Goal: Check status: Check status

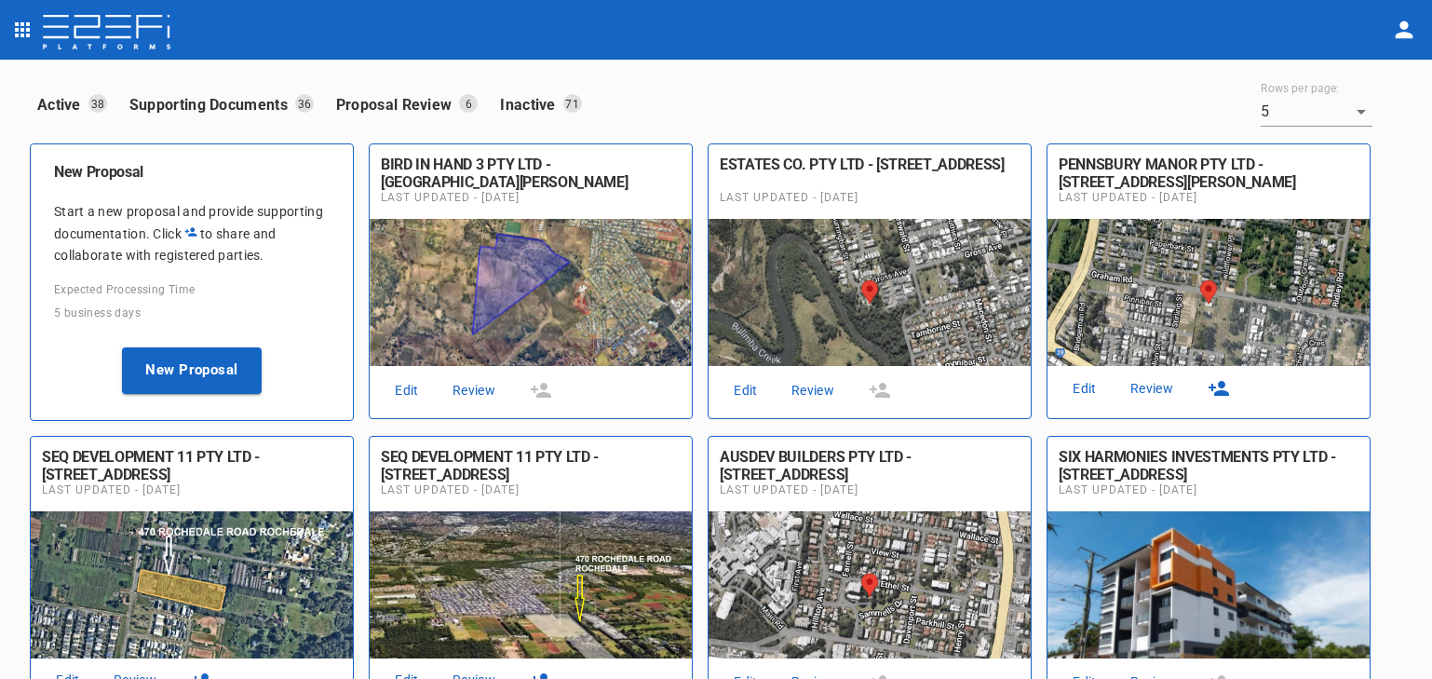
click at [816, 384] on link "Review" at bounding box center [813, 390] width 60 height 25
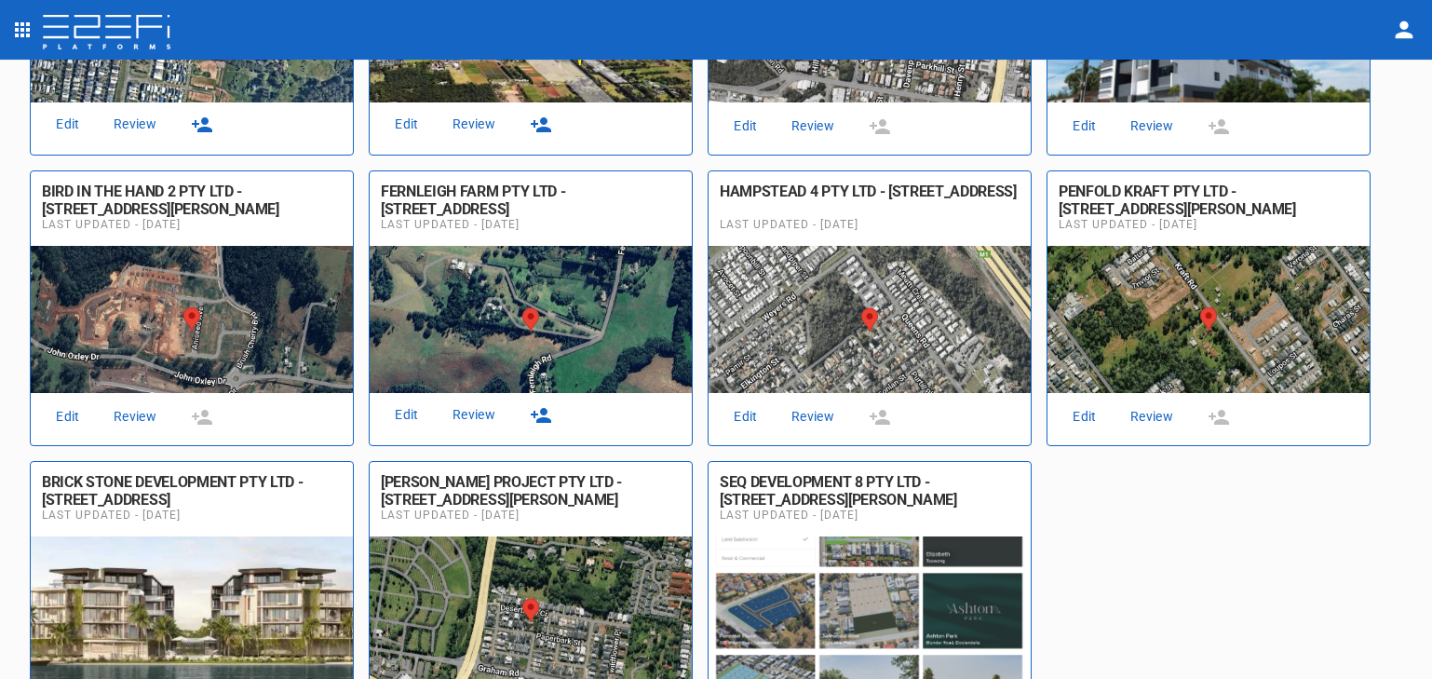
scroll to position [559, 0]
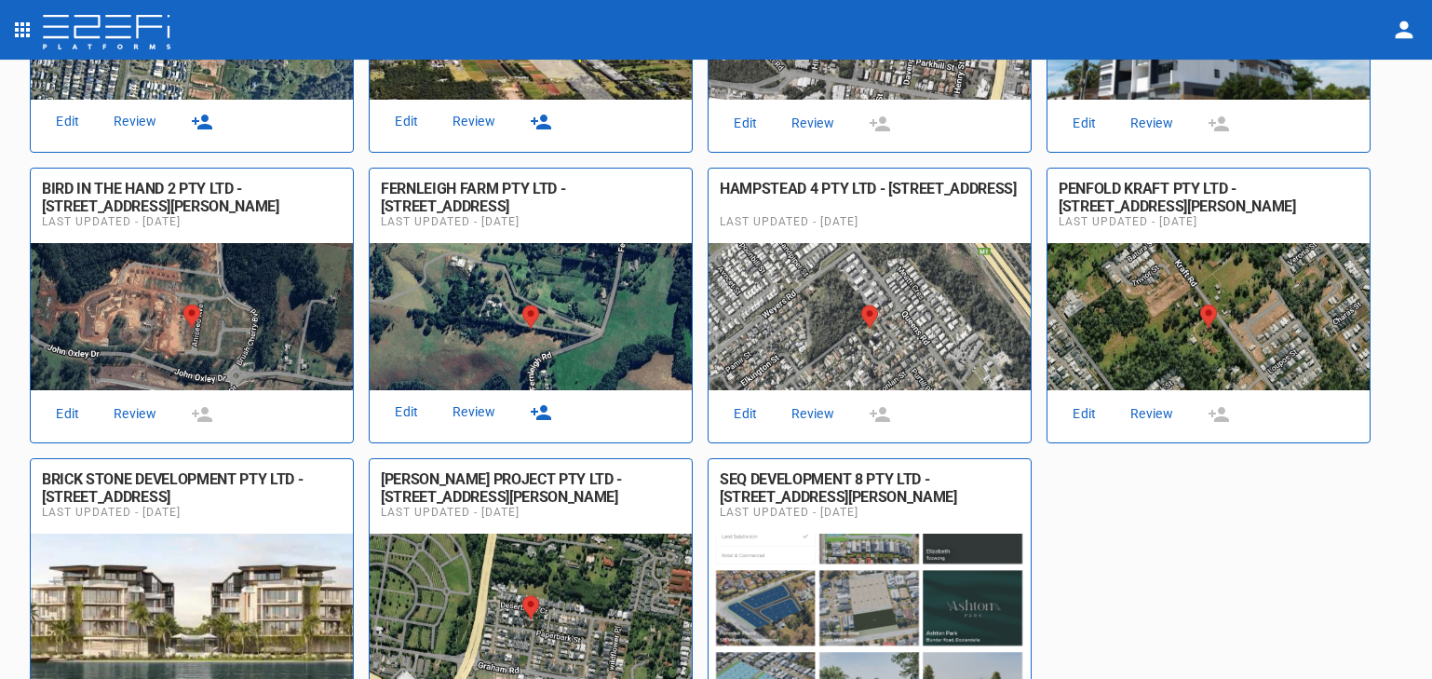
click at [474, 400] on link "Review" at bounding box center [474, 411] width 60 height 25
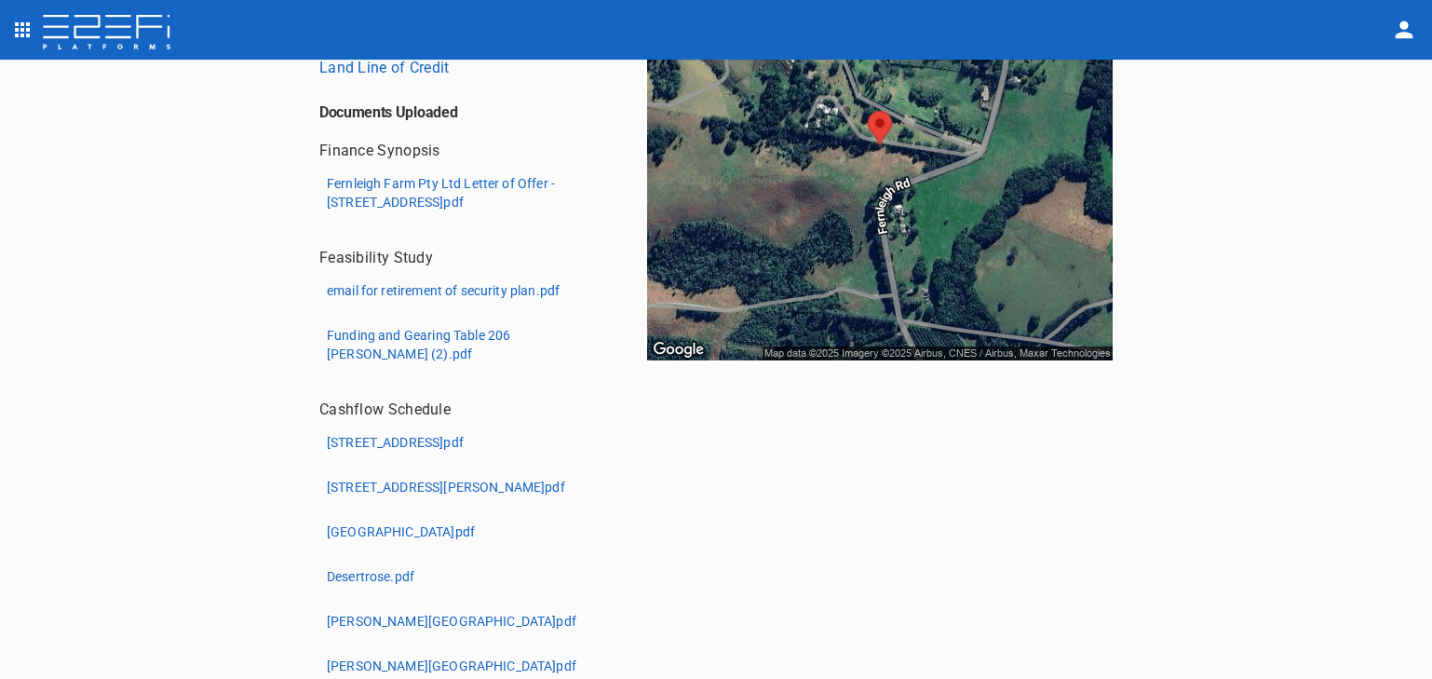
scroll to position [285, 0]
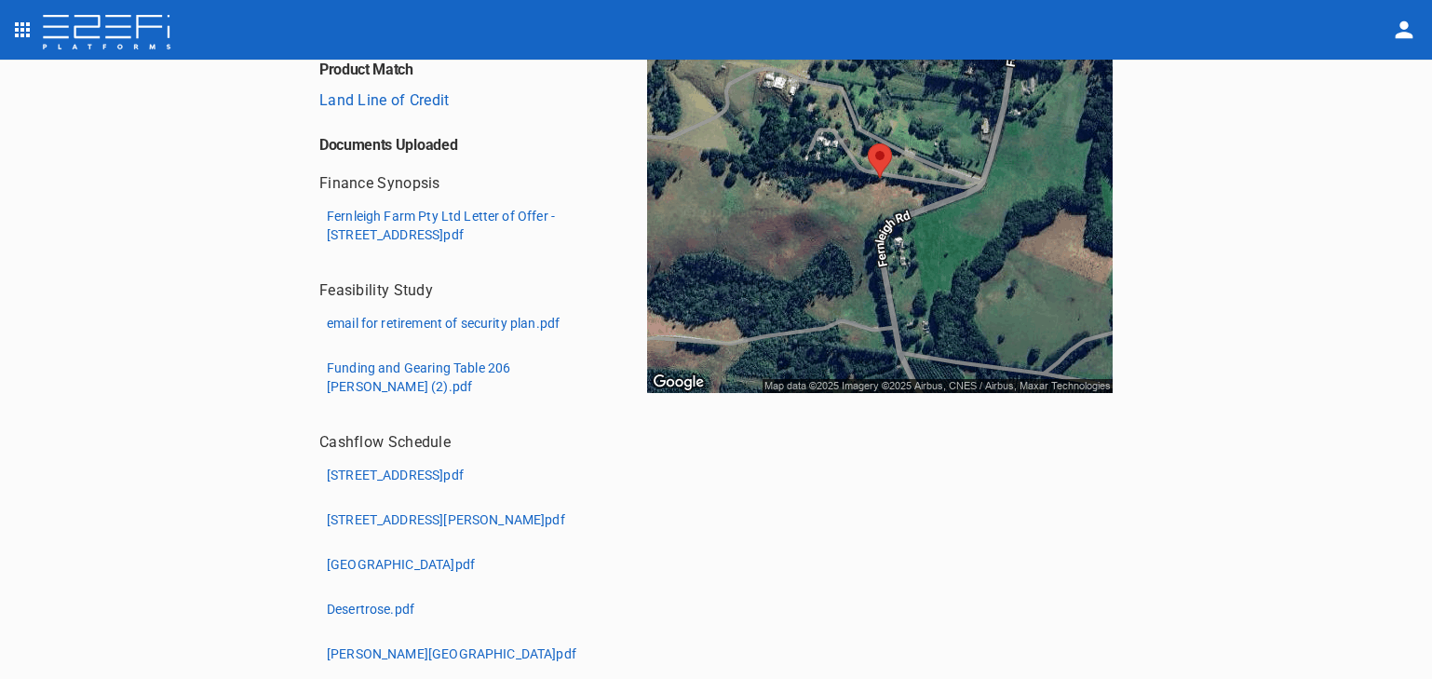
click at [386, 225] on p "Fernleigh Farm Pty Ltd Letter of Offer - [STREET_ADDRESS]pdf" at bounding box center [466, 225] width 278 height 37
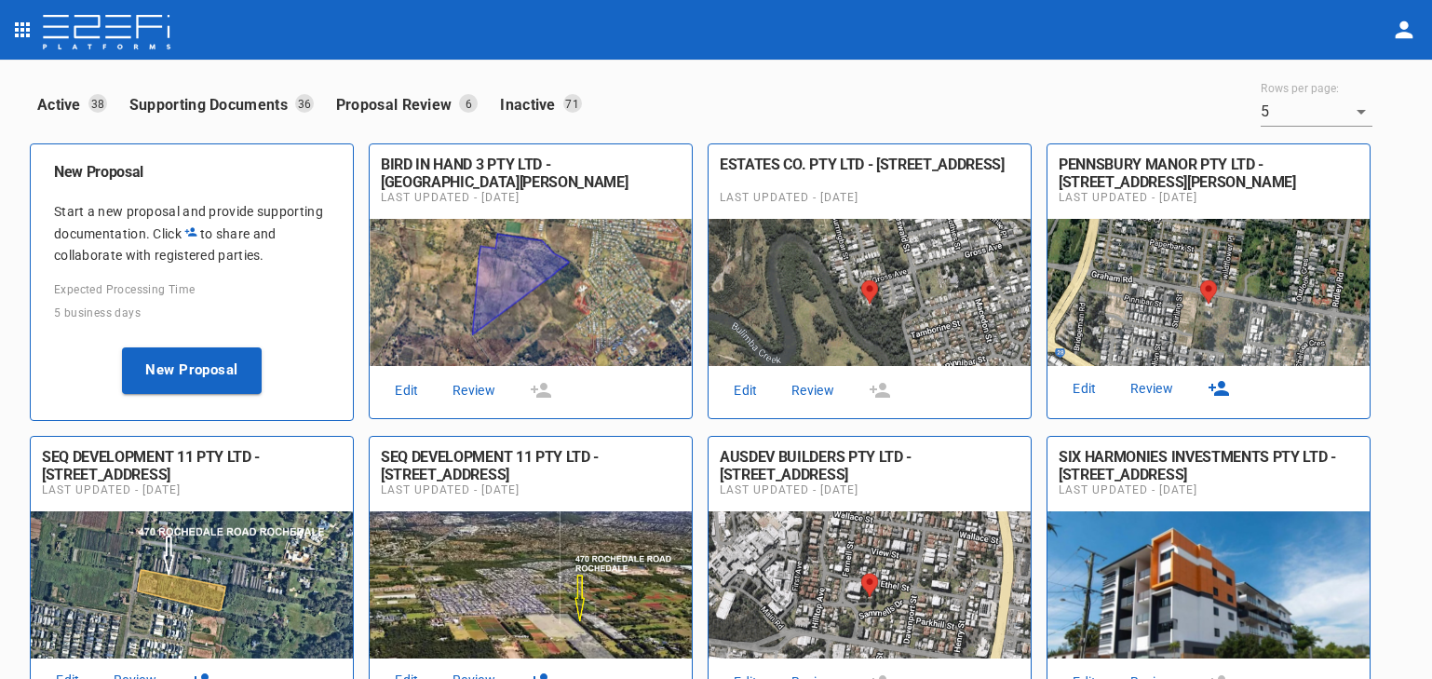
click at [1153, 388] on link "Review" at bounding box center [1152, 388] width 60 height 25
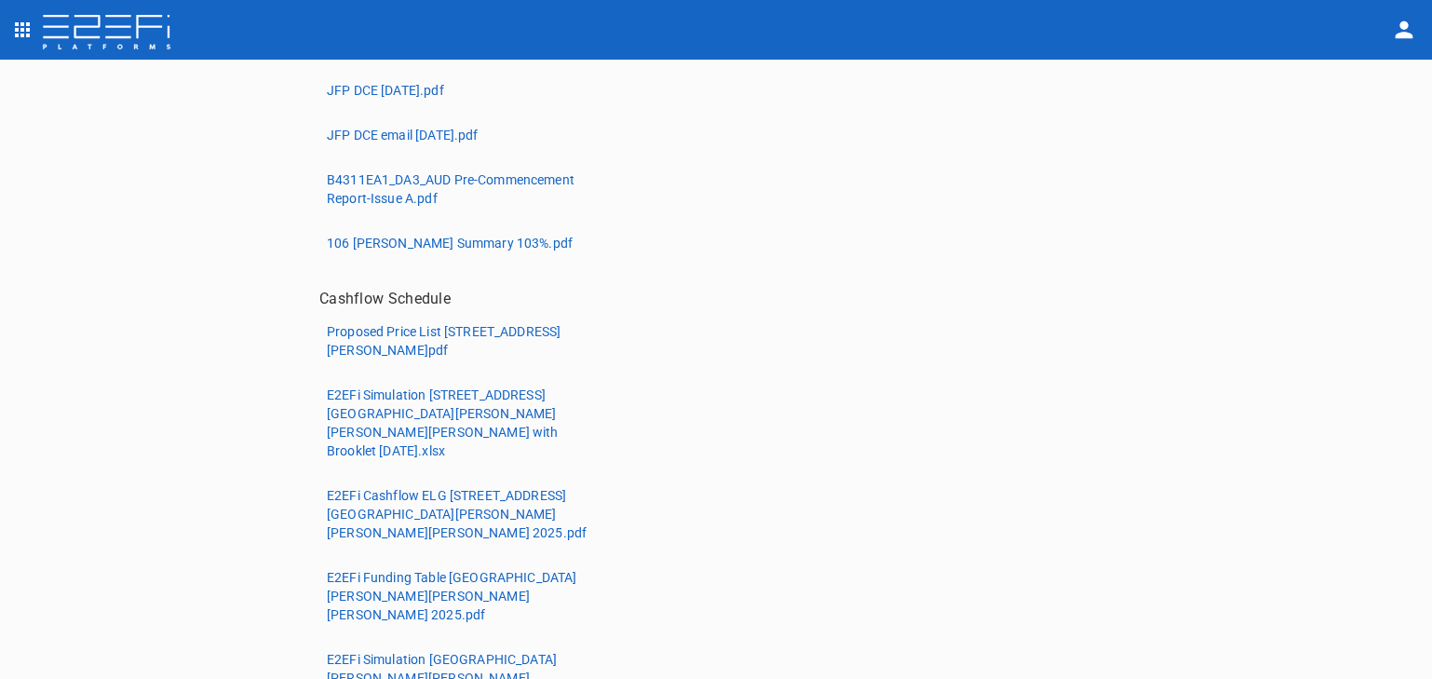
scroll to position [745, 0]
